Goal: Task Accomplishment & Management: Complete application form

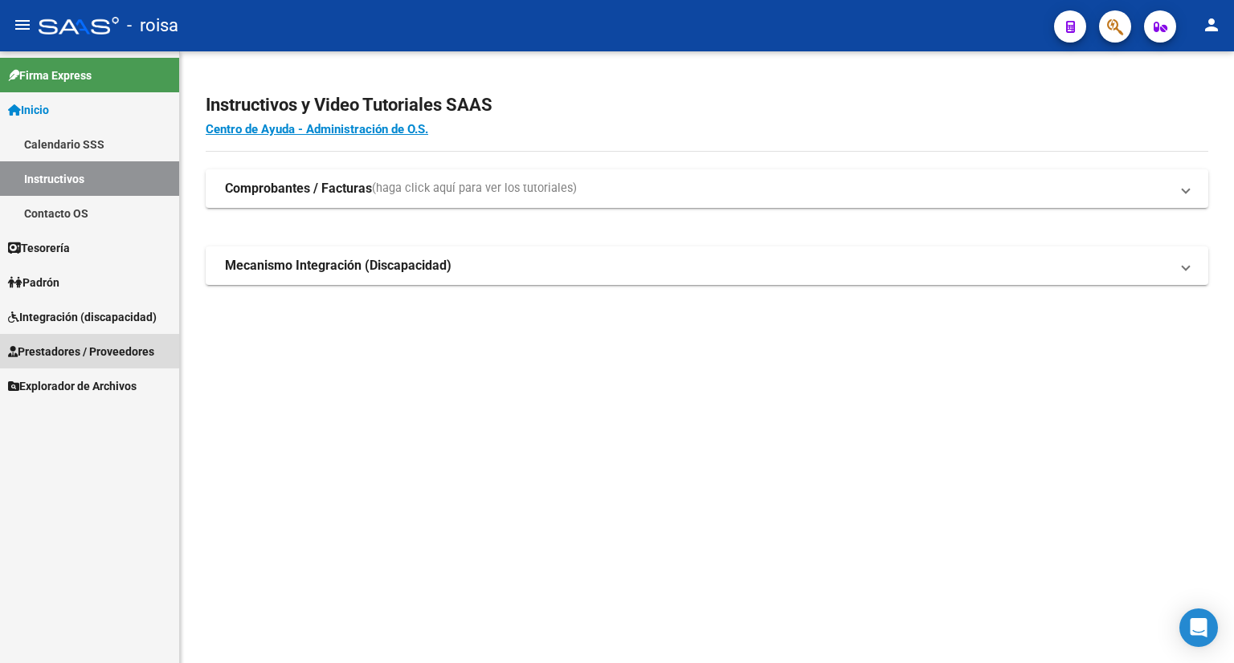
click at [80, 349] on span "Prestadores / Proveedores" at bounding box center [81, 352] width 146 height 18
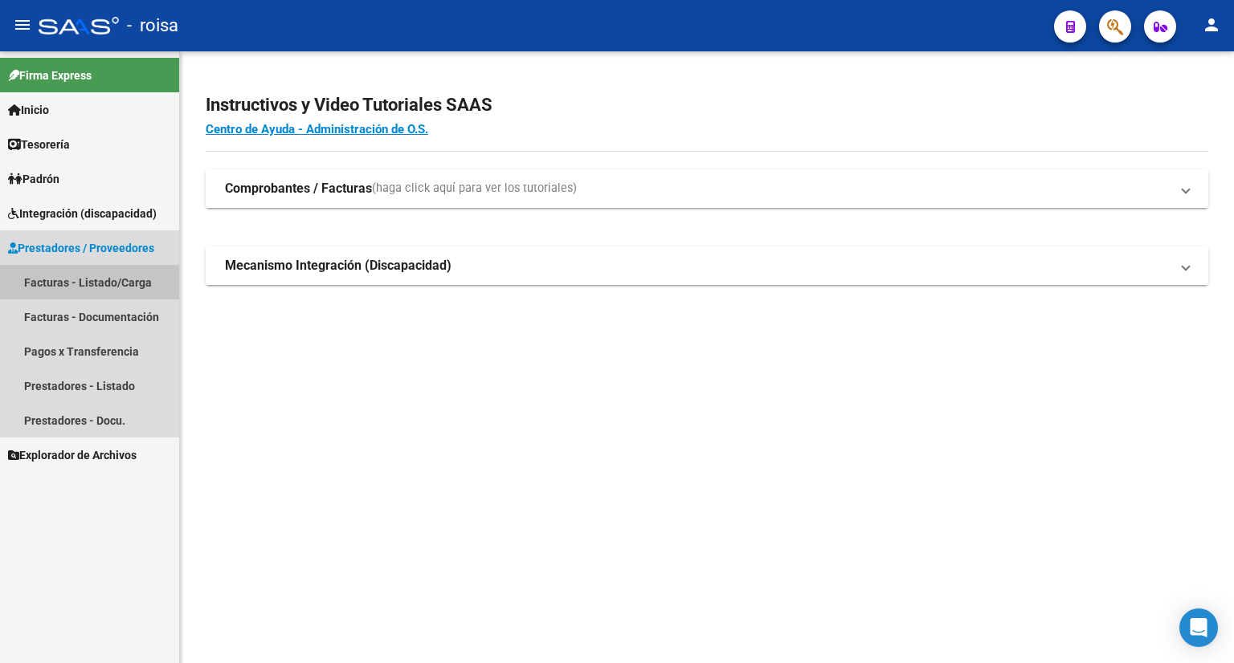
click at [87, 280] on link "Facturas - Listado/Carga" at bounding box center [89, 282] width 179 height 35
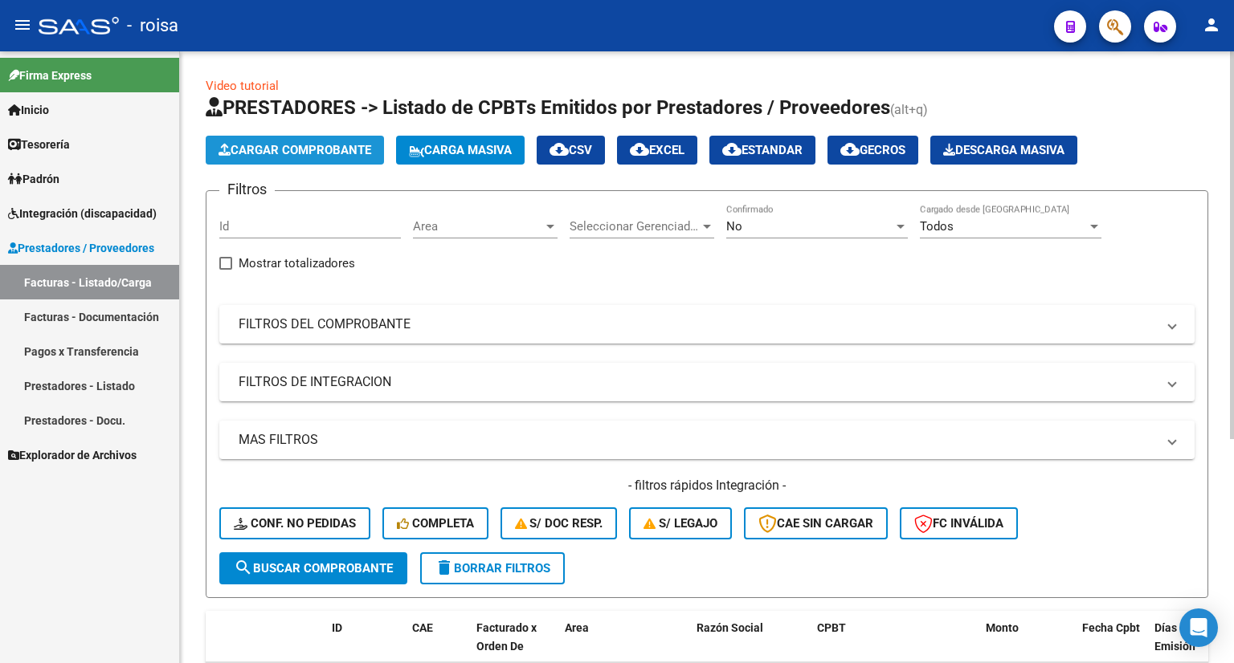
click at [316, 152] on span "Cargar Comprobante" at bounding box center [294, 150] width 153 height 14
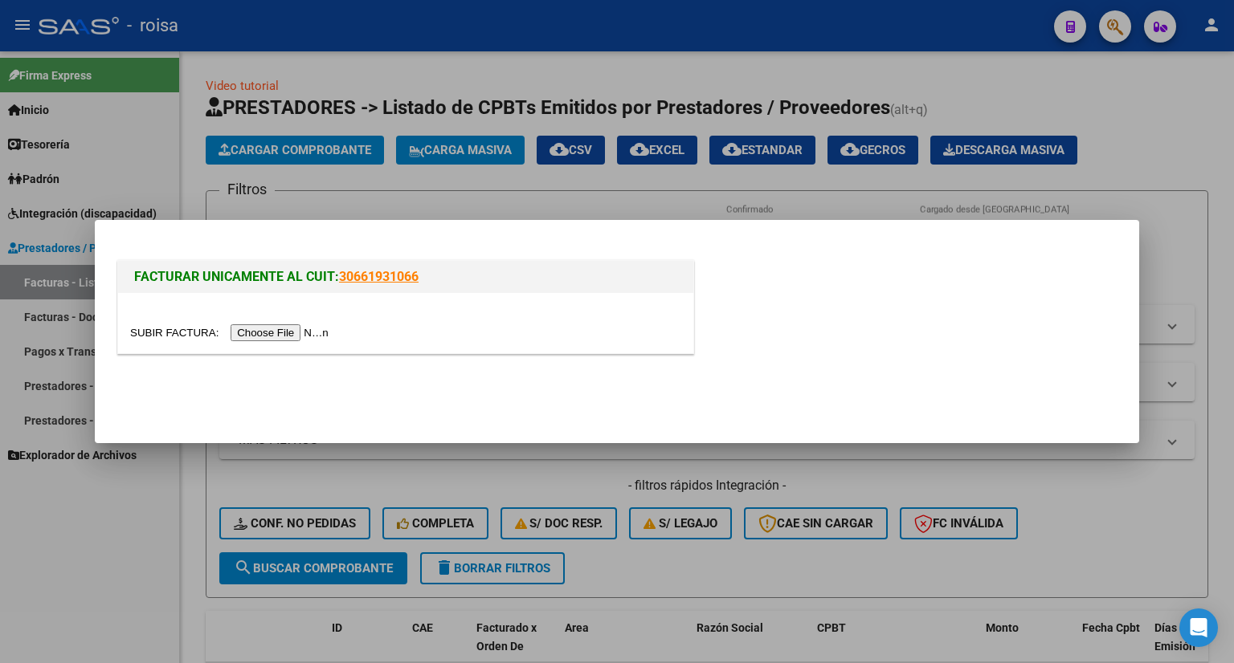
click at [308, 329] on input "file" at bounding box center [231, 332] width 203 height 17
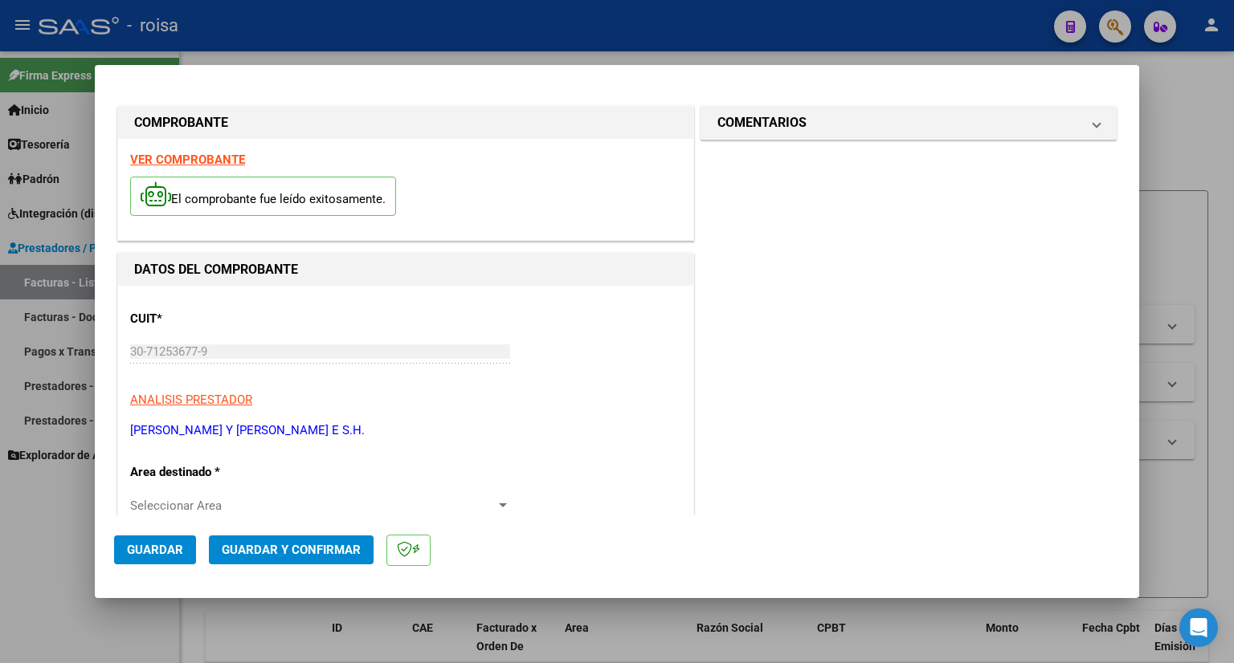
click at [198, 162] on strong "VER COMPROBANTE" at bounding box center [187, 160] width 115 height 14
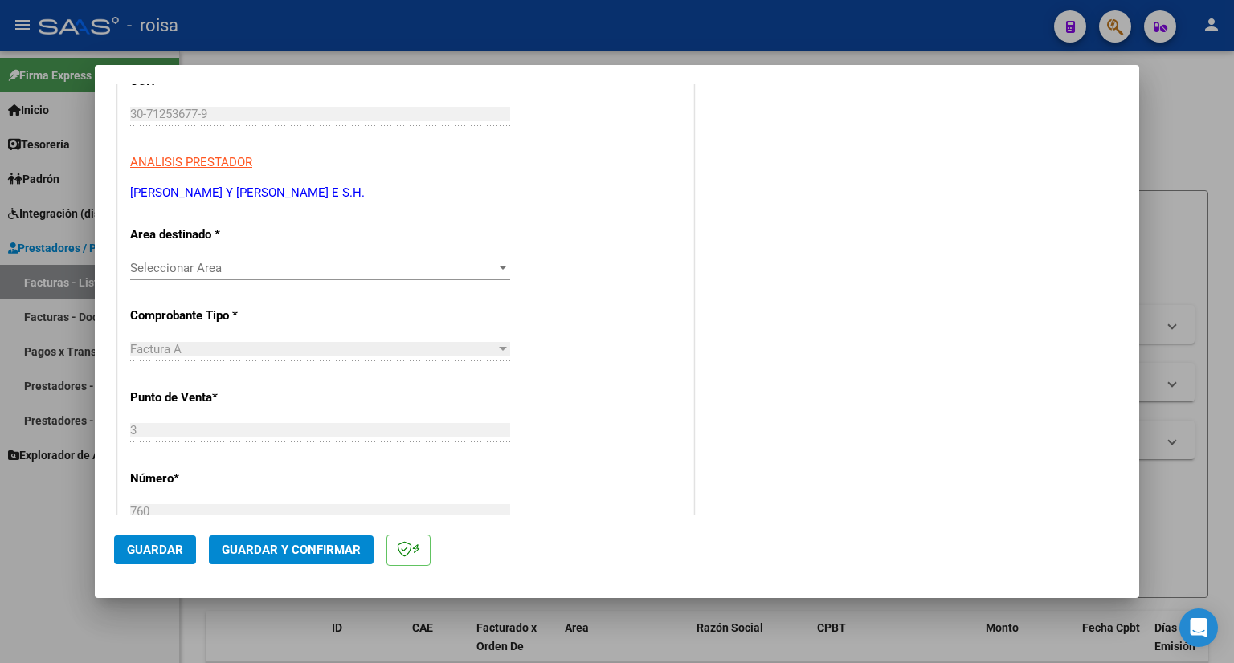
scroll to position [241, 0]
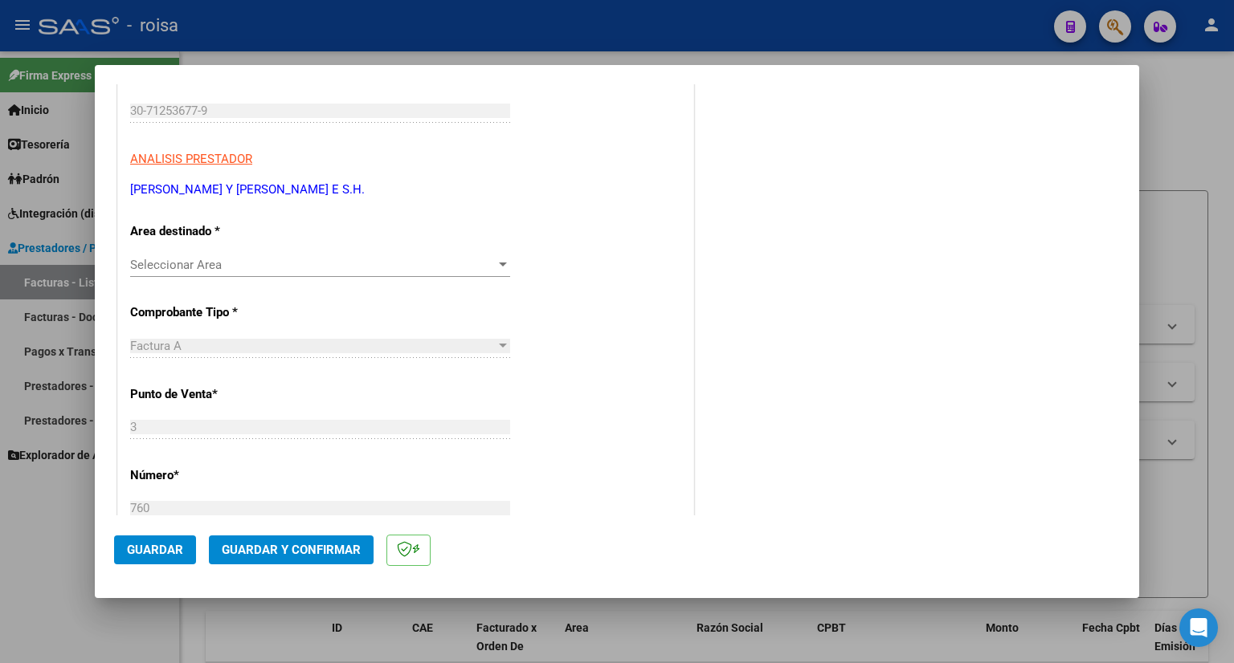
click at [377, 264] on span "Seleccionar Area" at bounding box center [312, 265] width 365 height 14
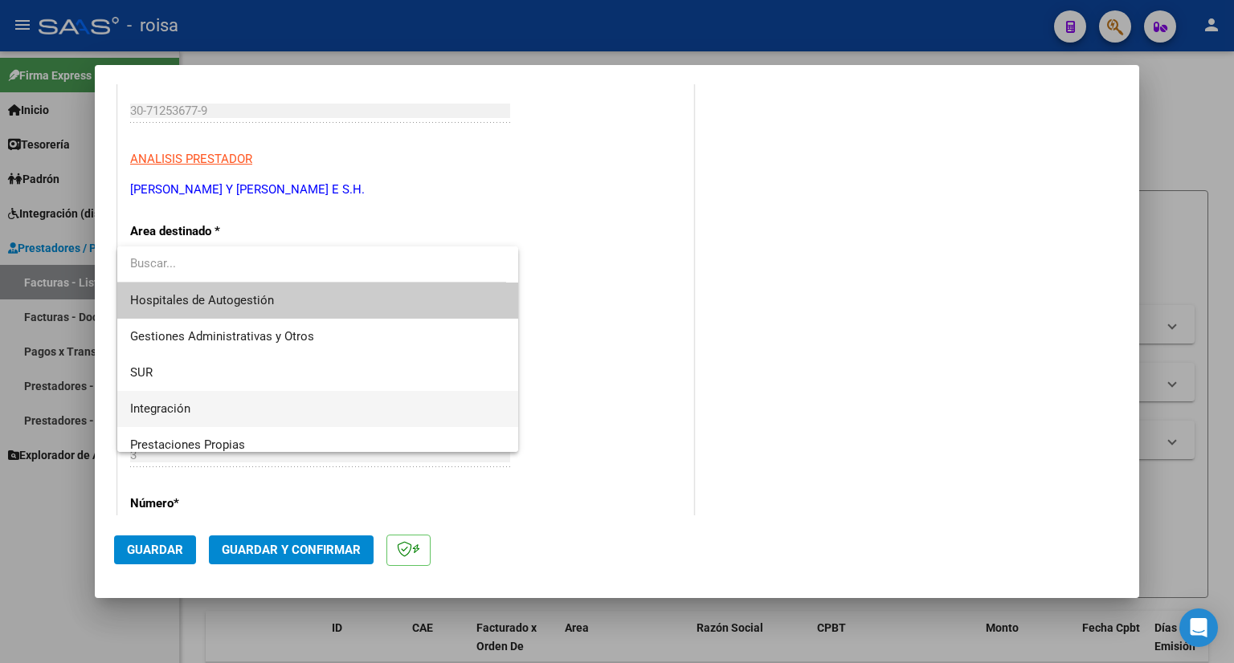
click at [270, 410] on span "Integración" at bounding box center [318, 409] width 376 height 36
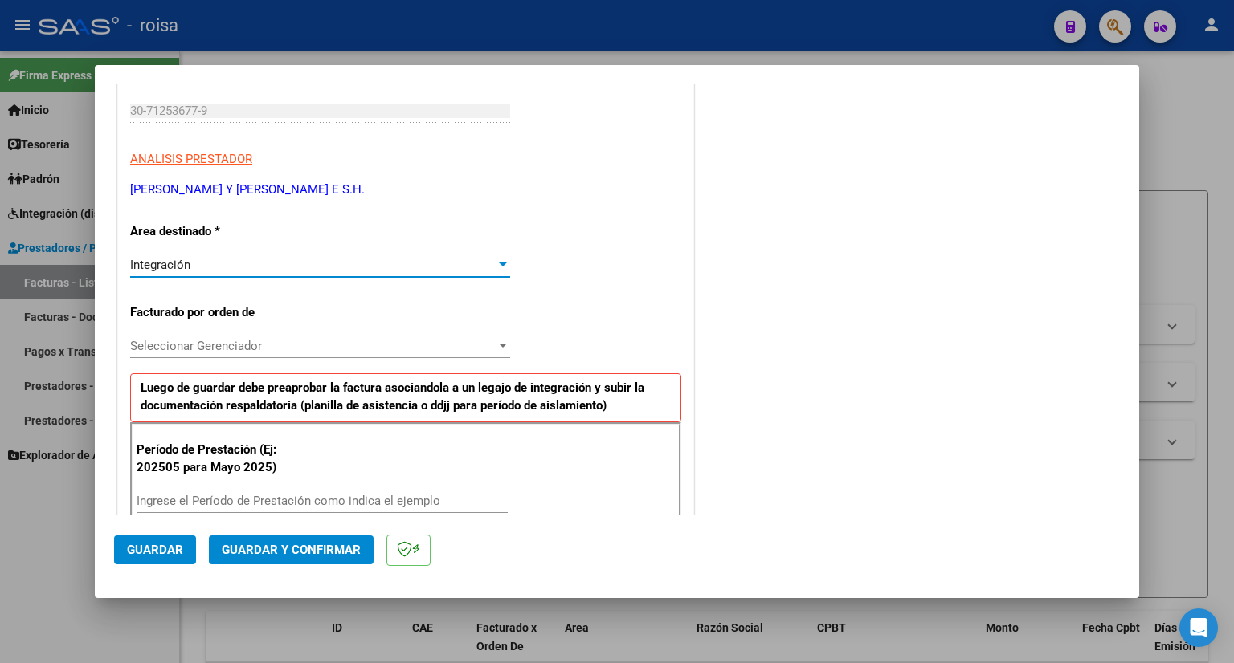
click at [291, 352] on span "Seleccionar Gerenciador" at bounding box center [312, 346] width 365 height 14
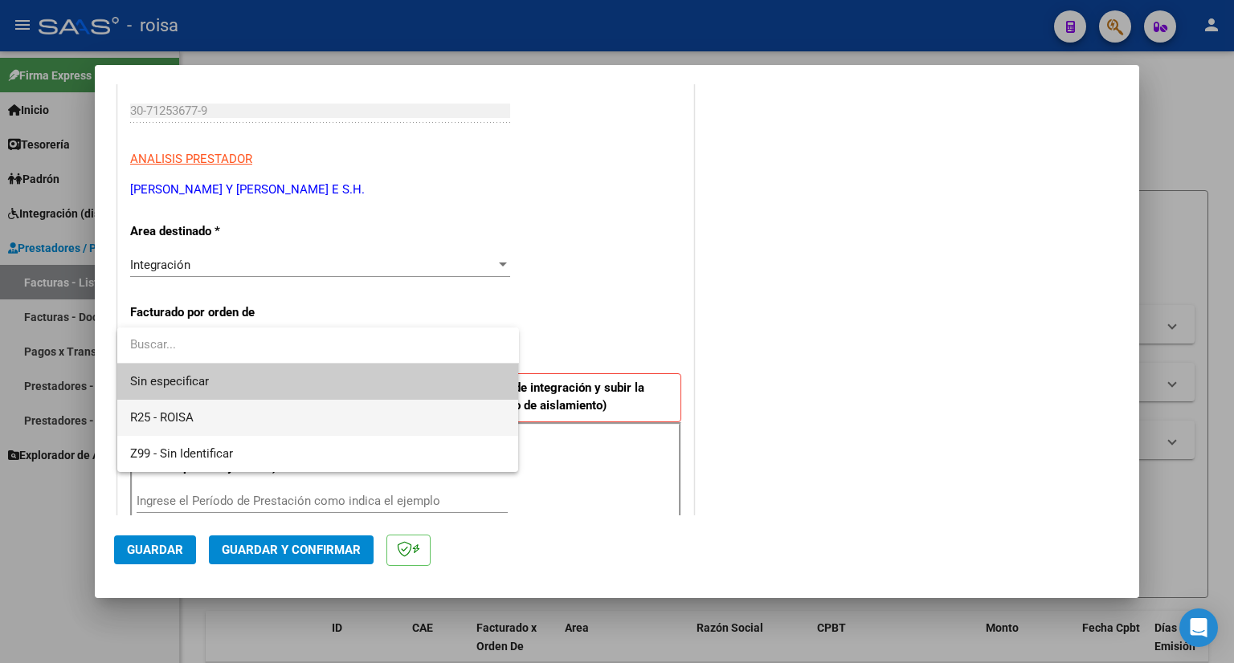
click at [226, 414] on span "R25 - ROISA" at bounding box center [318, 418] width 376 height 36
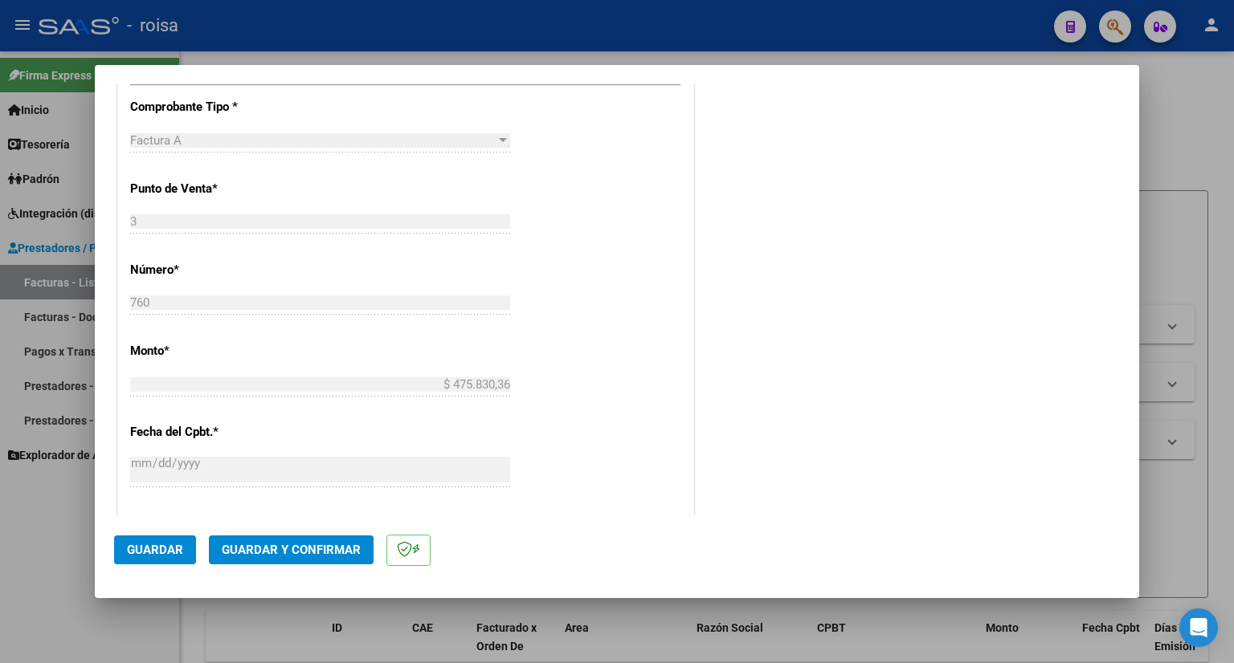
scroll to position [671, 0]
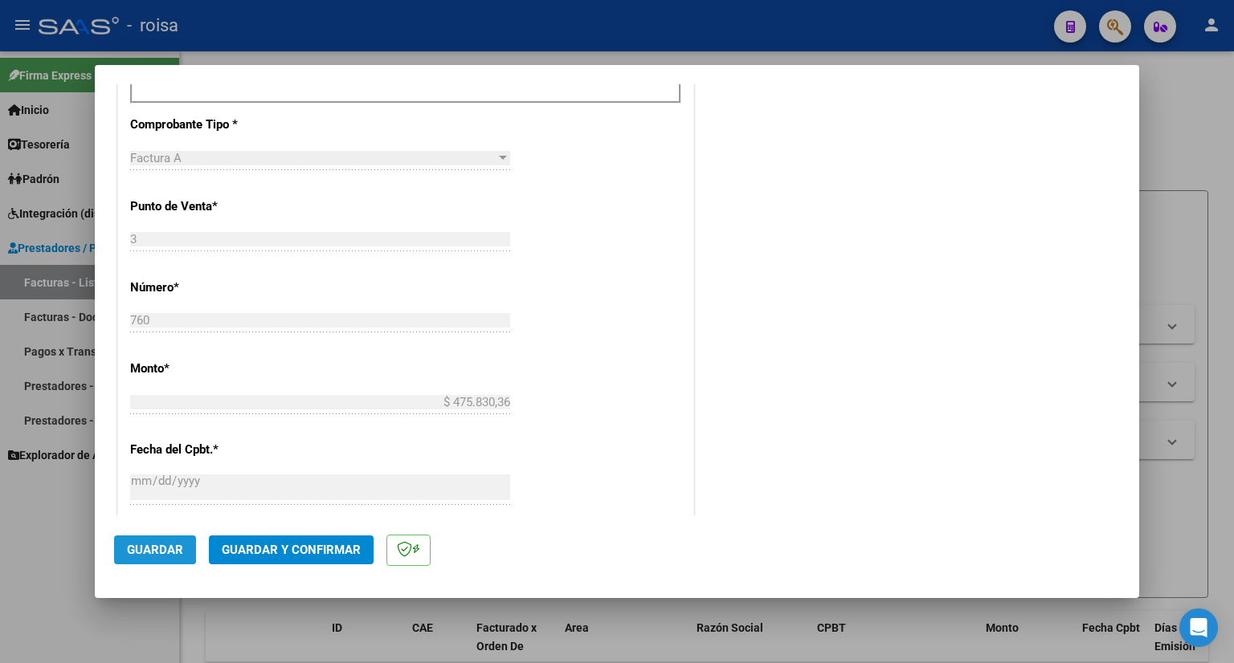
click at [157, 558] on button "Guardar" at bounding box center [155, 550] width 82 height 29
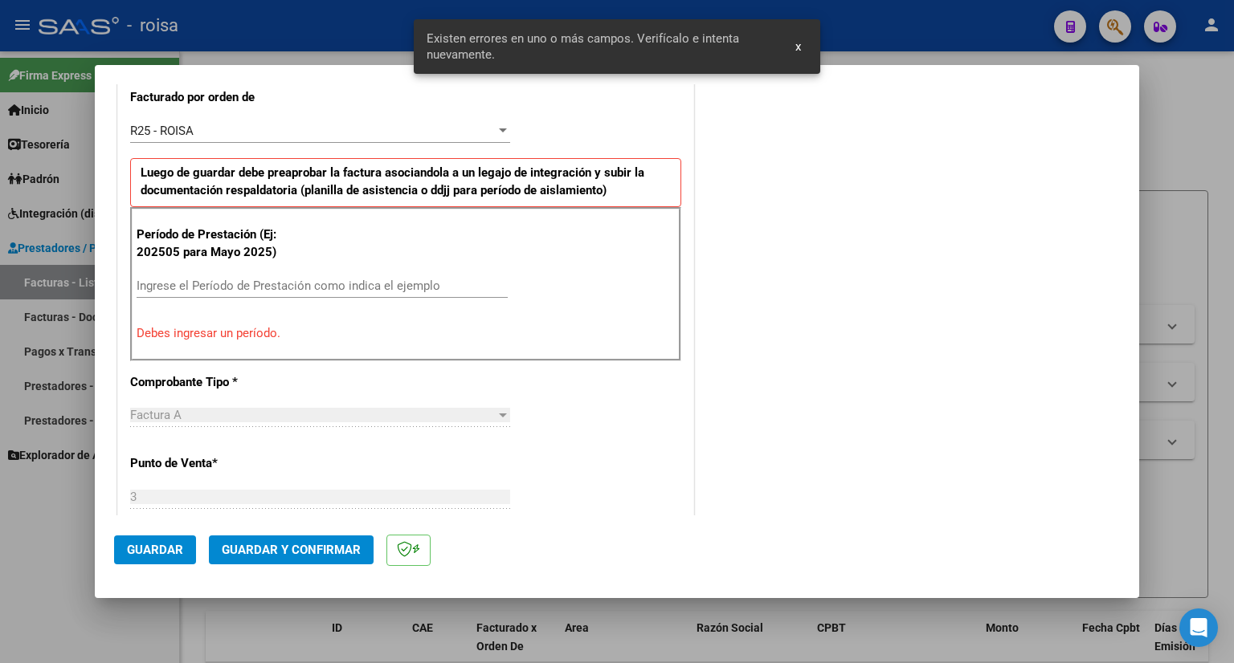
scroll to position [424, 0]
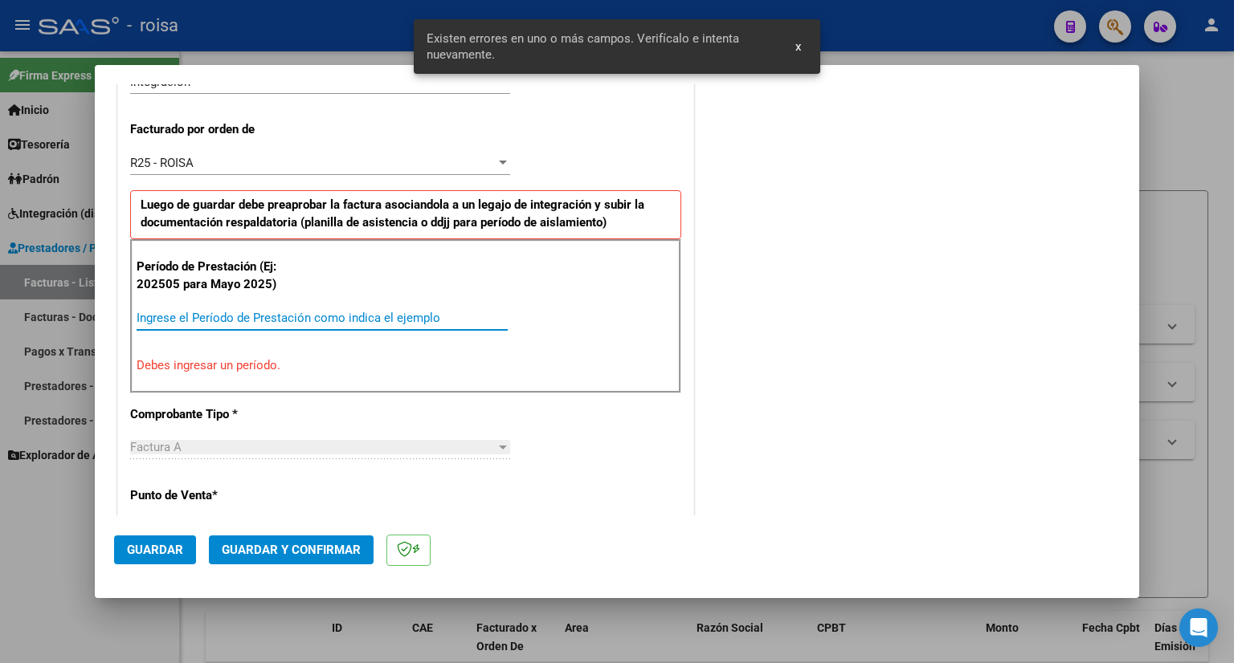
click at [348, 314] on input "Ingrese el Período de Prestación como indica el ejemplo" at bounding box center [322, 318] width 371 height 14
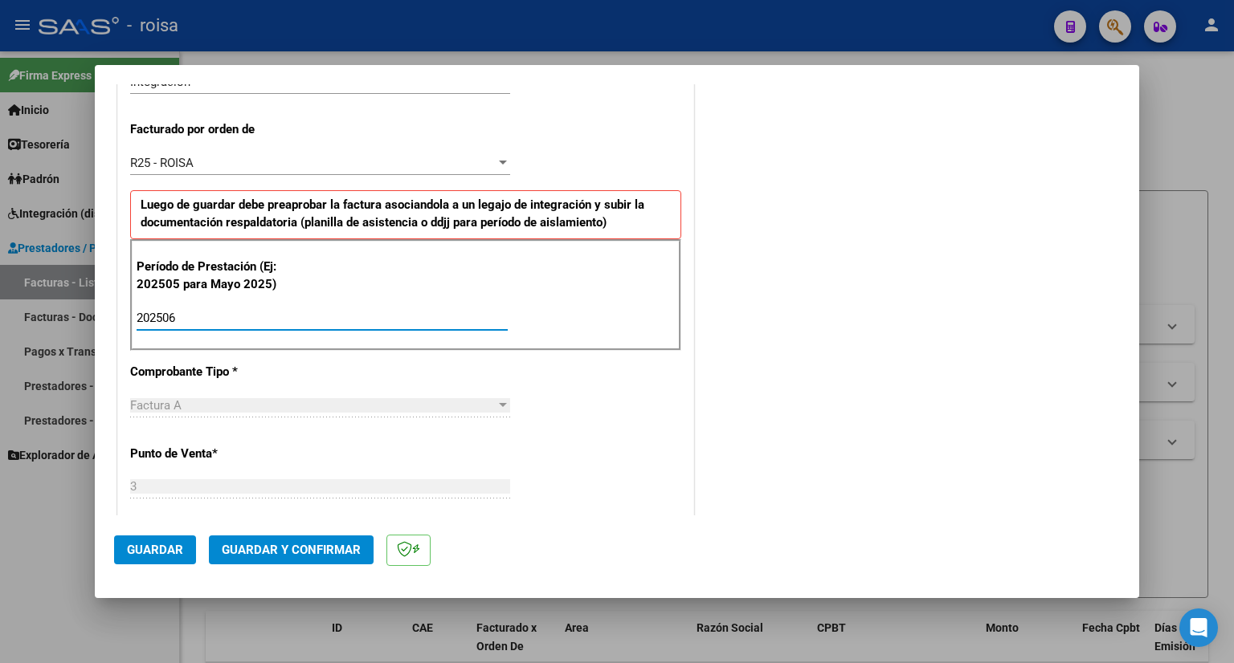
type input "202506"
click at [160, 557] on span "Guardar" at bounding box center [155, 550] width 56 height 14
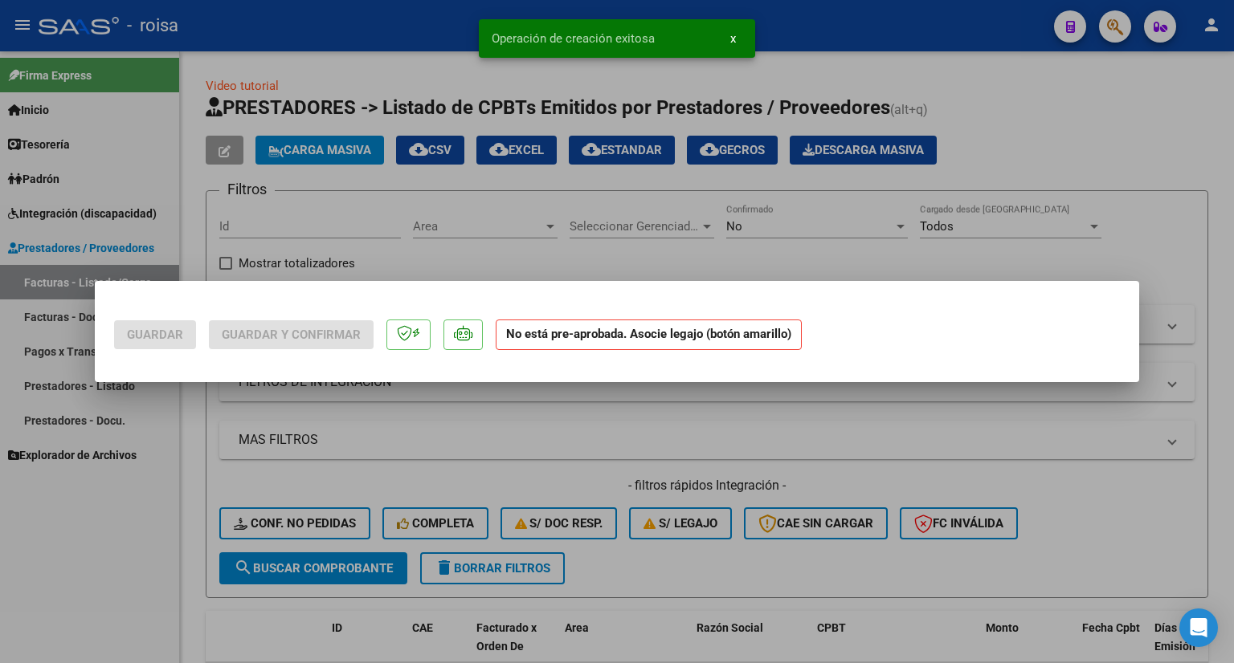
scroll to position [0, 0]
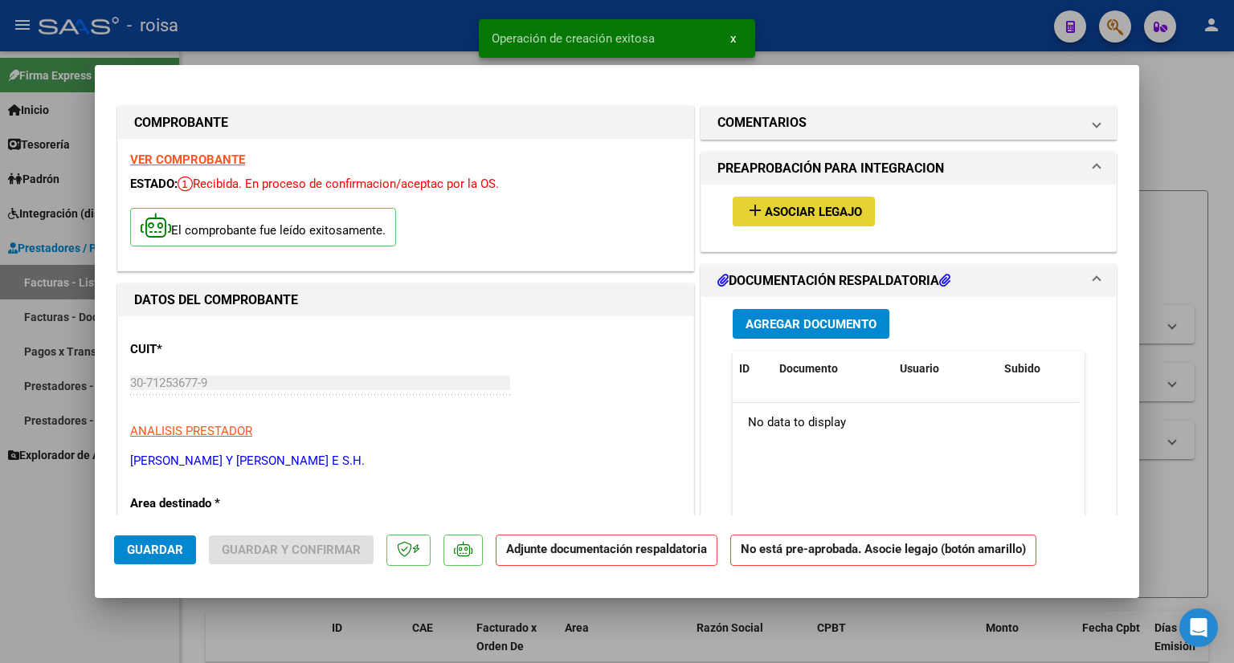
click at [796, 211] on span "Asociar Legajo" at bounding box center [813, 212] width 97 height 14
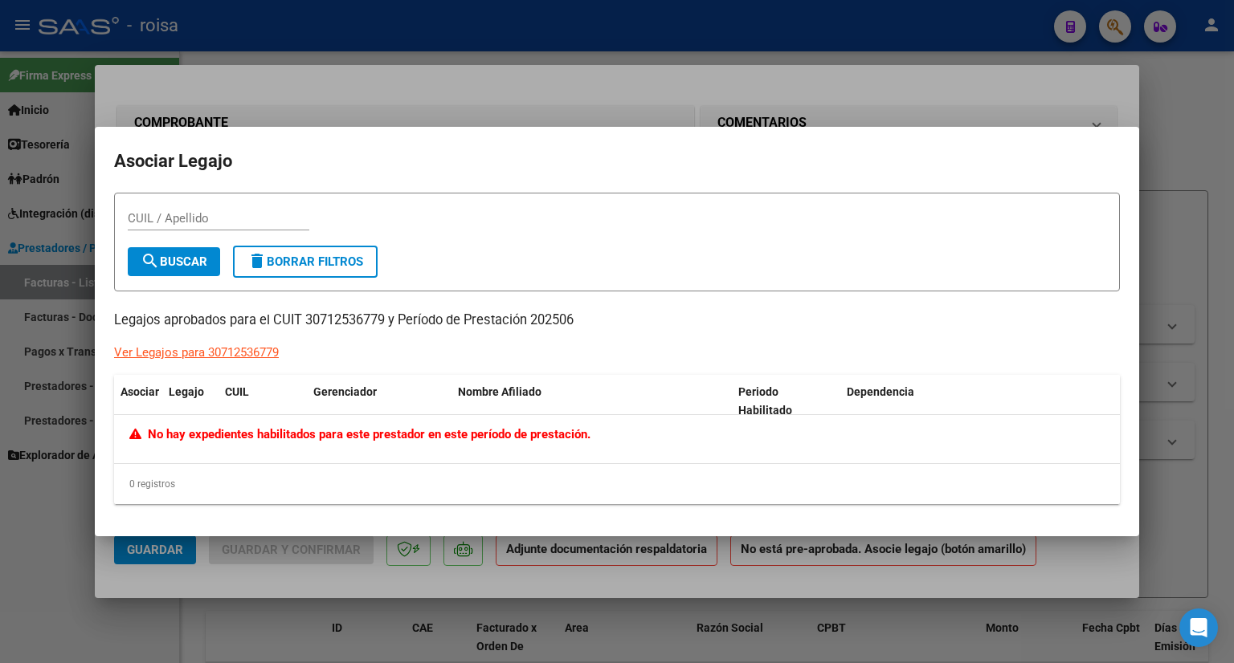
click at [1225, 271] on div at bounding box center [617, 331] width 1234 height 663
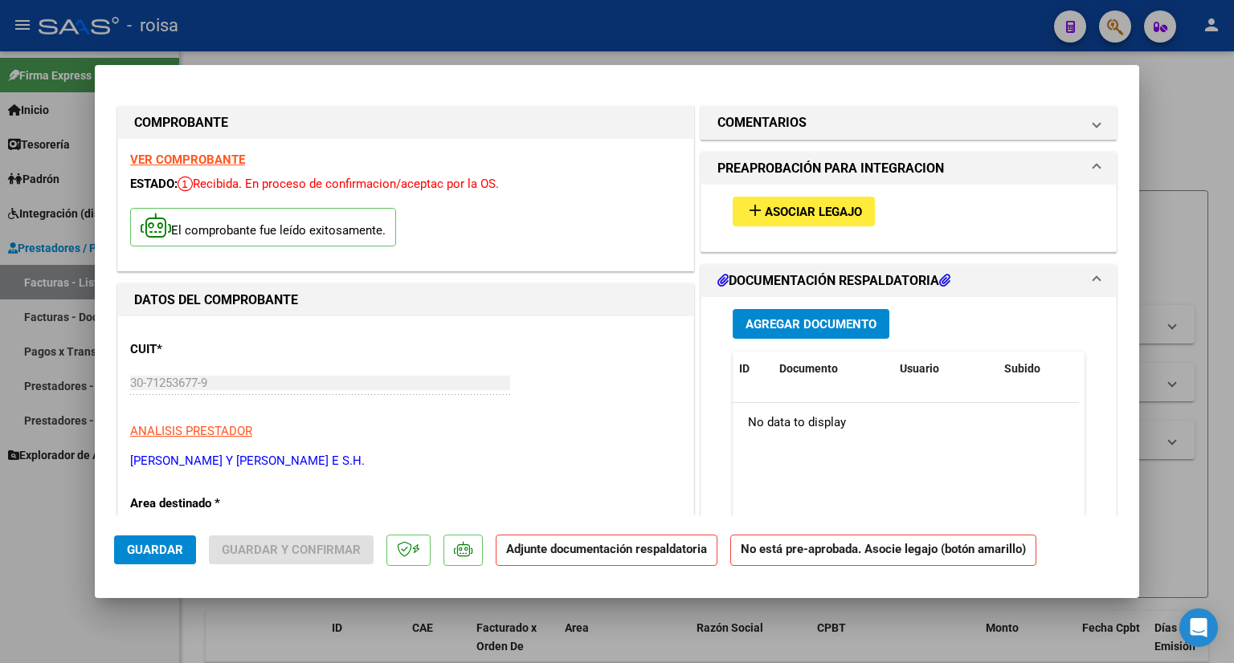
click at [1175, 288] on div at bounding box center [617, 331] width 1234 height 663
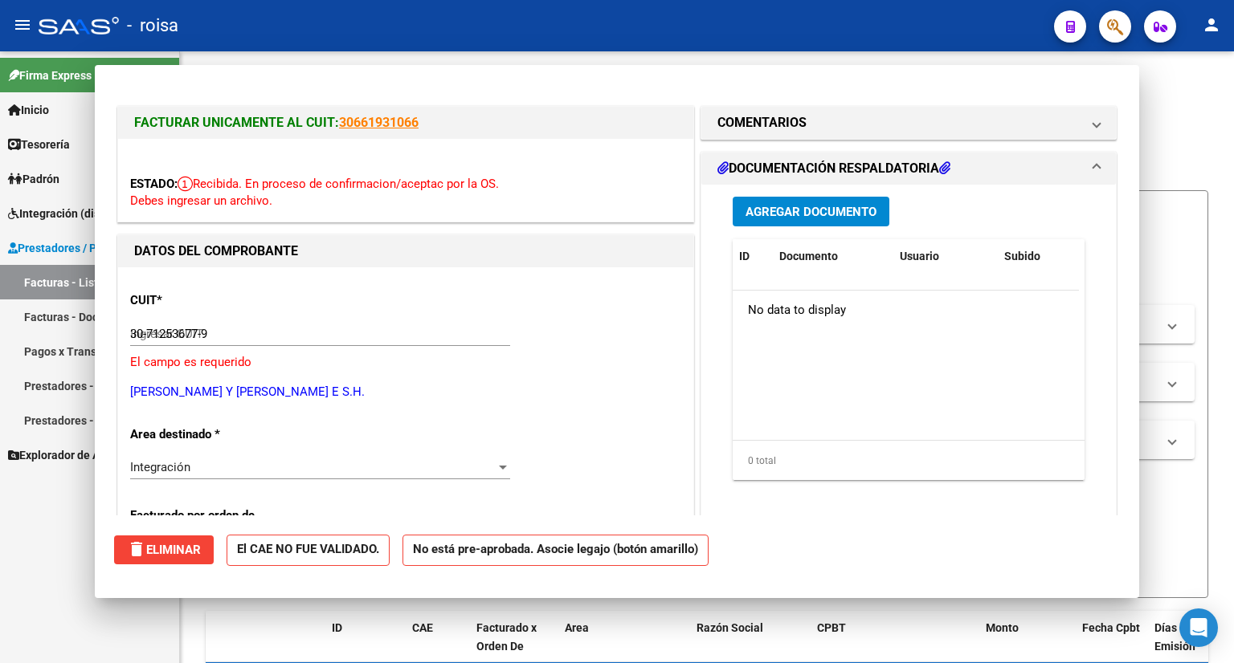
type input "$ 0,00"
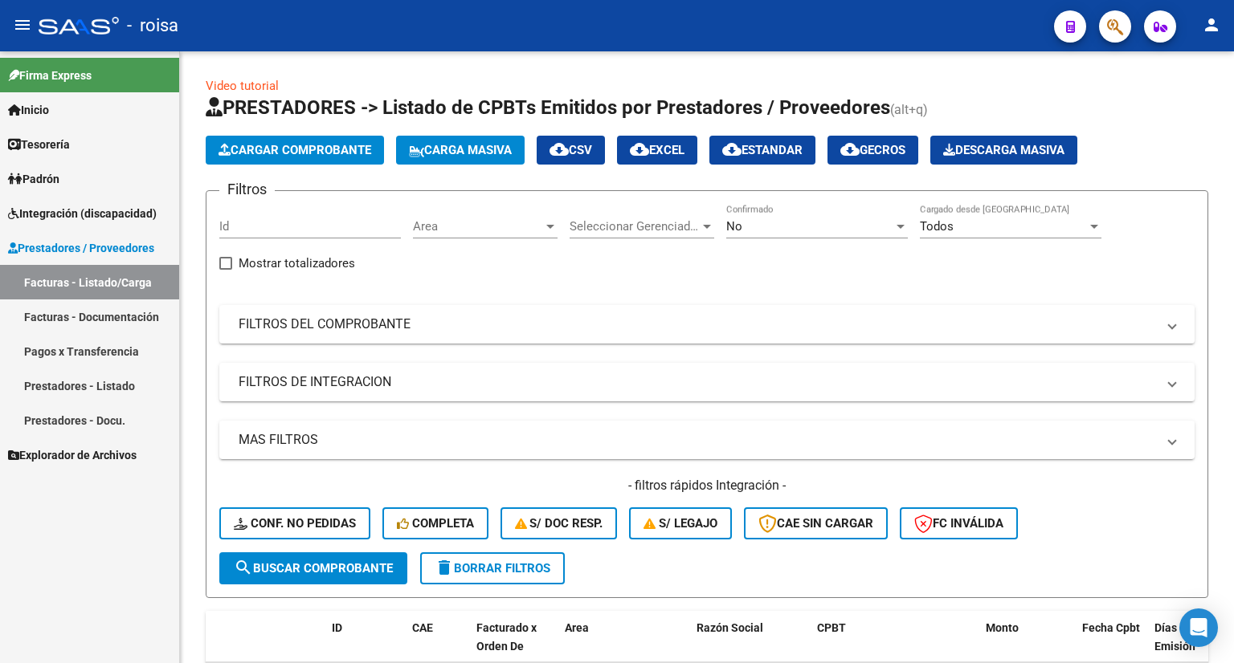
click at [70, 213] on span "Integración (discapacidad)" at bounding box center [82, 214] width 149 height 18
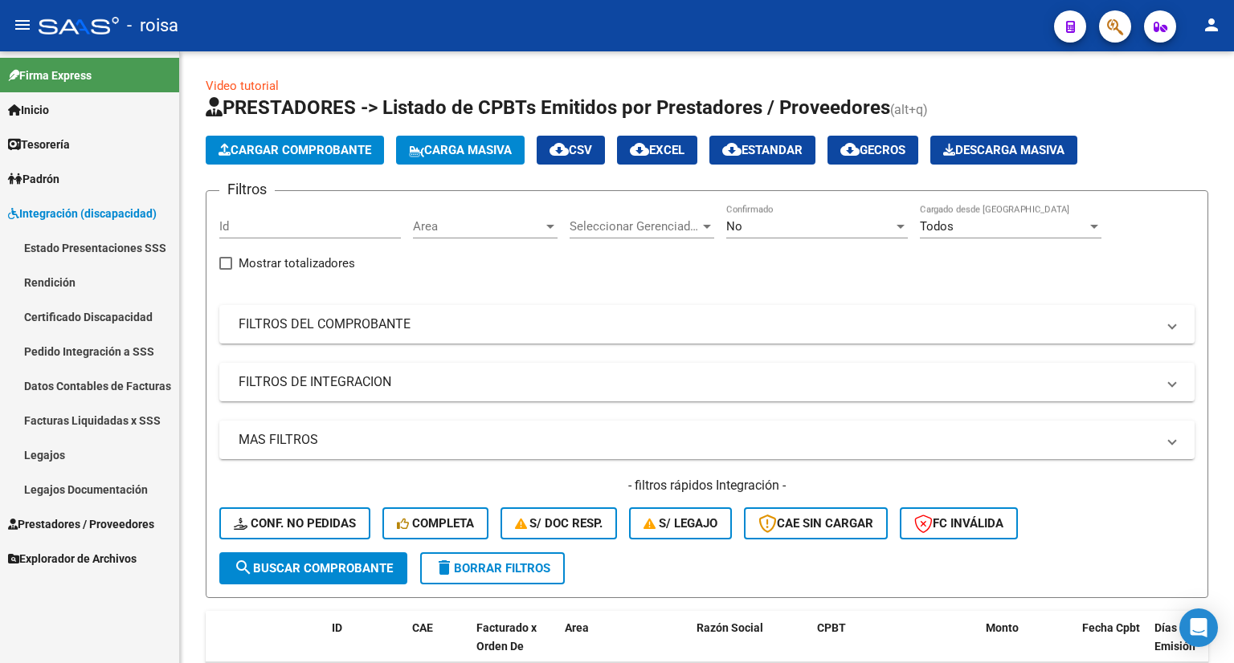
click at [35, 455] on link "Legajos" at bounding box center [89, 455] width 179 height 35
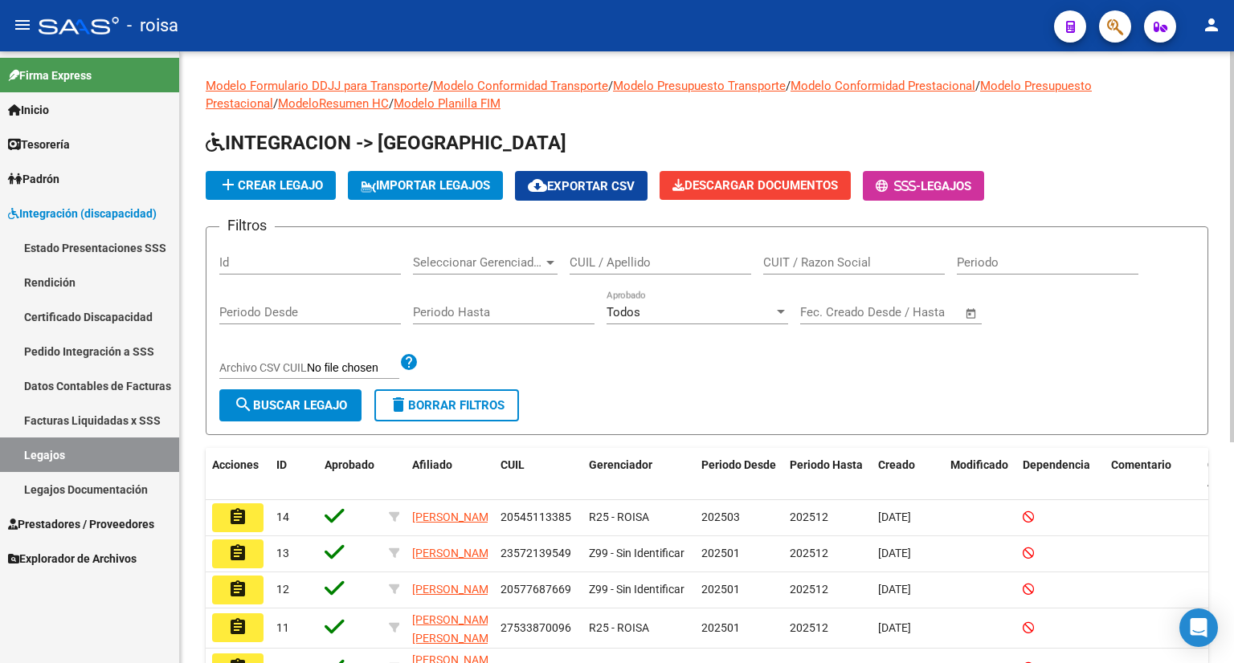
click at [629, 264] on input "CUIL / Apellido" at bounding box center [660, 262] width 182 height 14
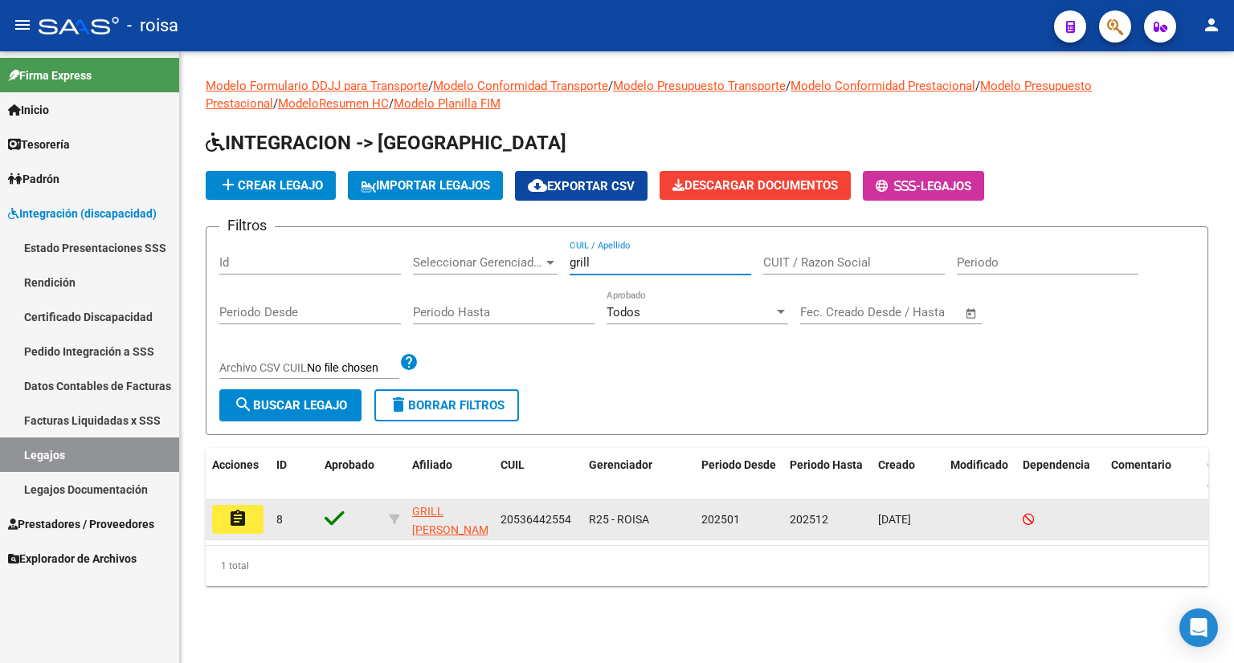
type input "grill"
click at [245, 517] on mat-icon "assignment" at bounding box center [237, 518] width 19 height 19
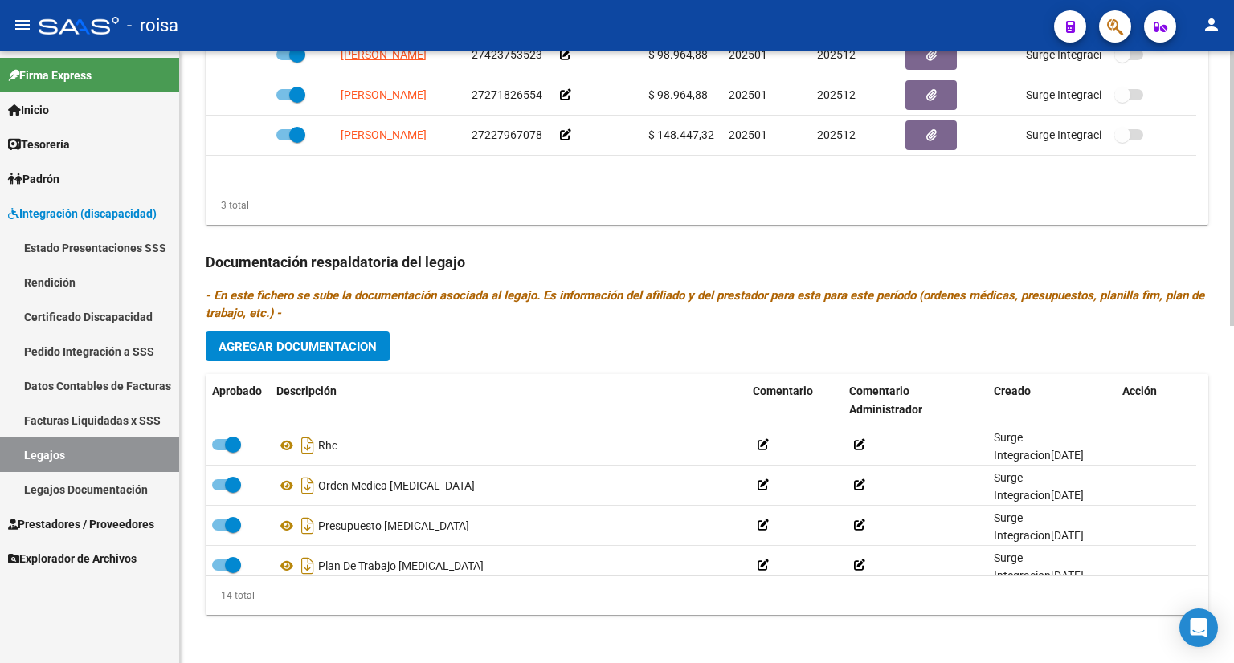
scroll to position [752, 0]
